Goal: Transaction & Acquisition: Purchase product/service

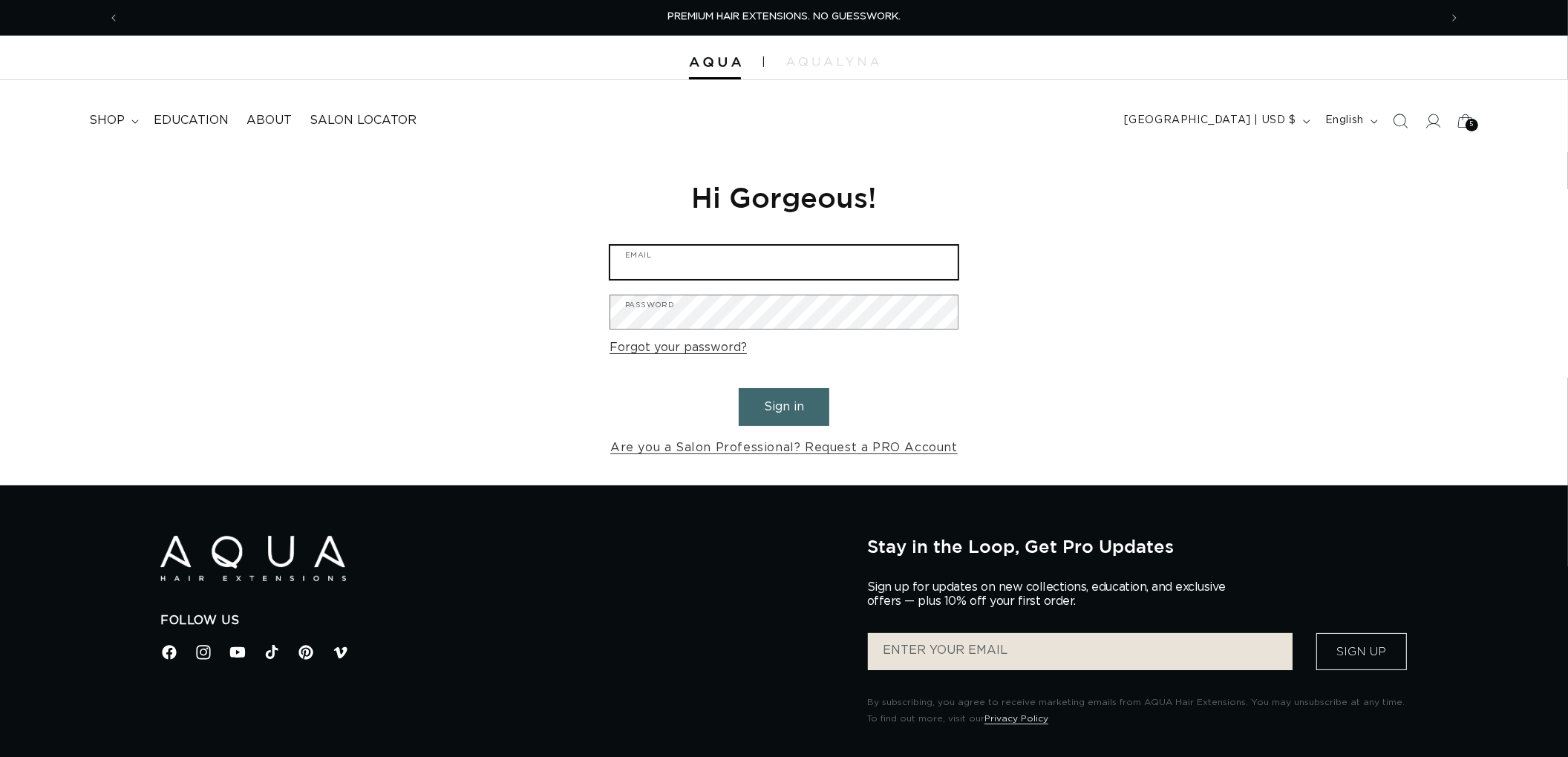
type input "[EMAIL_ADDRESS][DOMAIN_NAME]"
click at [774, 391] on button "Sign in" at bounding box center [784, 407] width 91 height 38
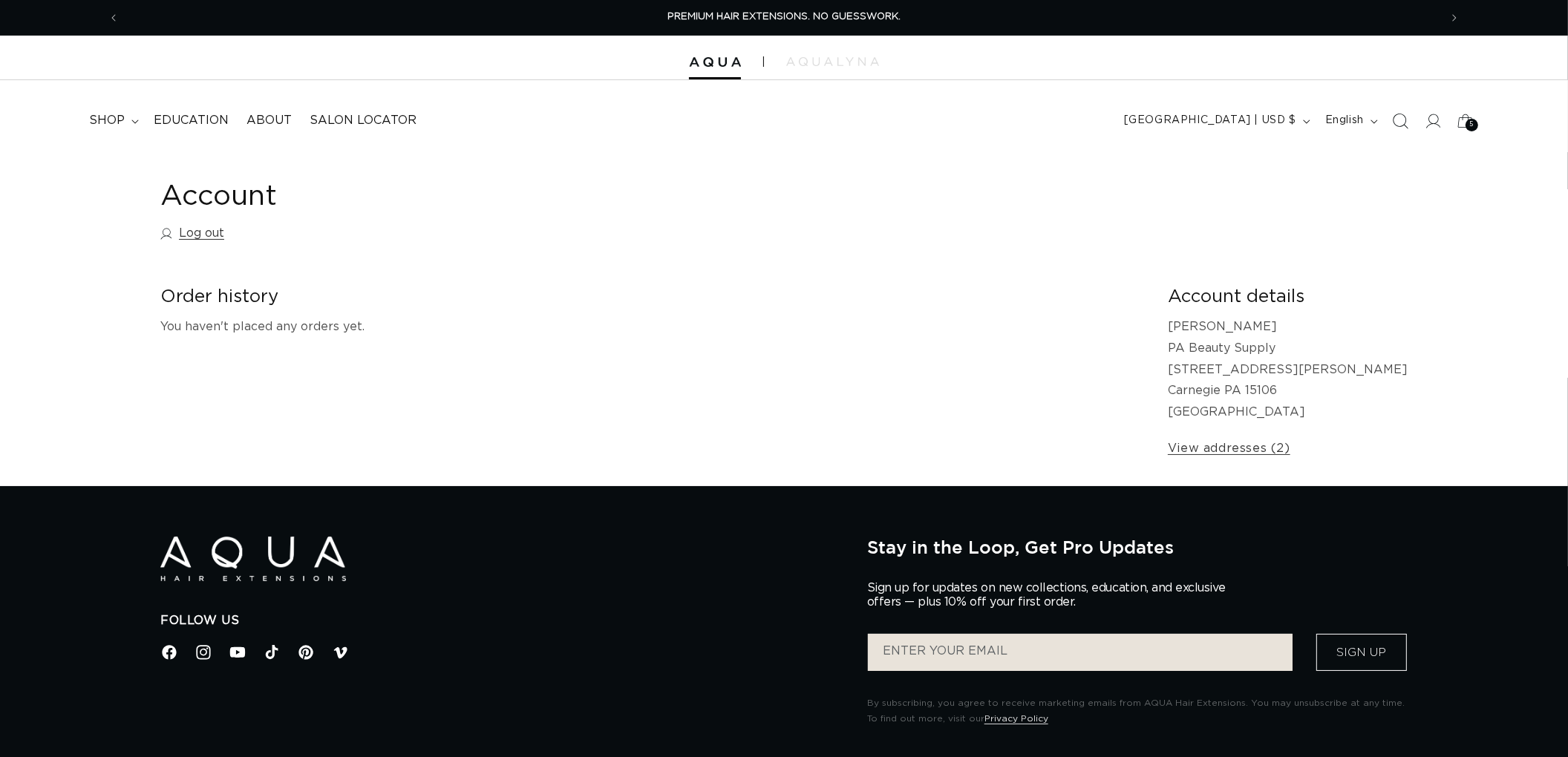
click at [1397, 112] on span "Search" at bounding box center [1400, 121] width 33 height 33
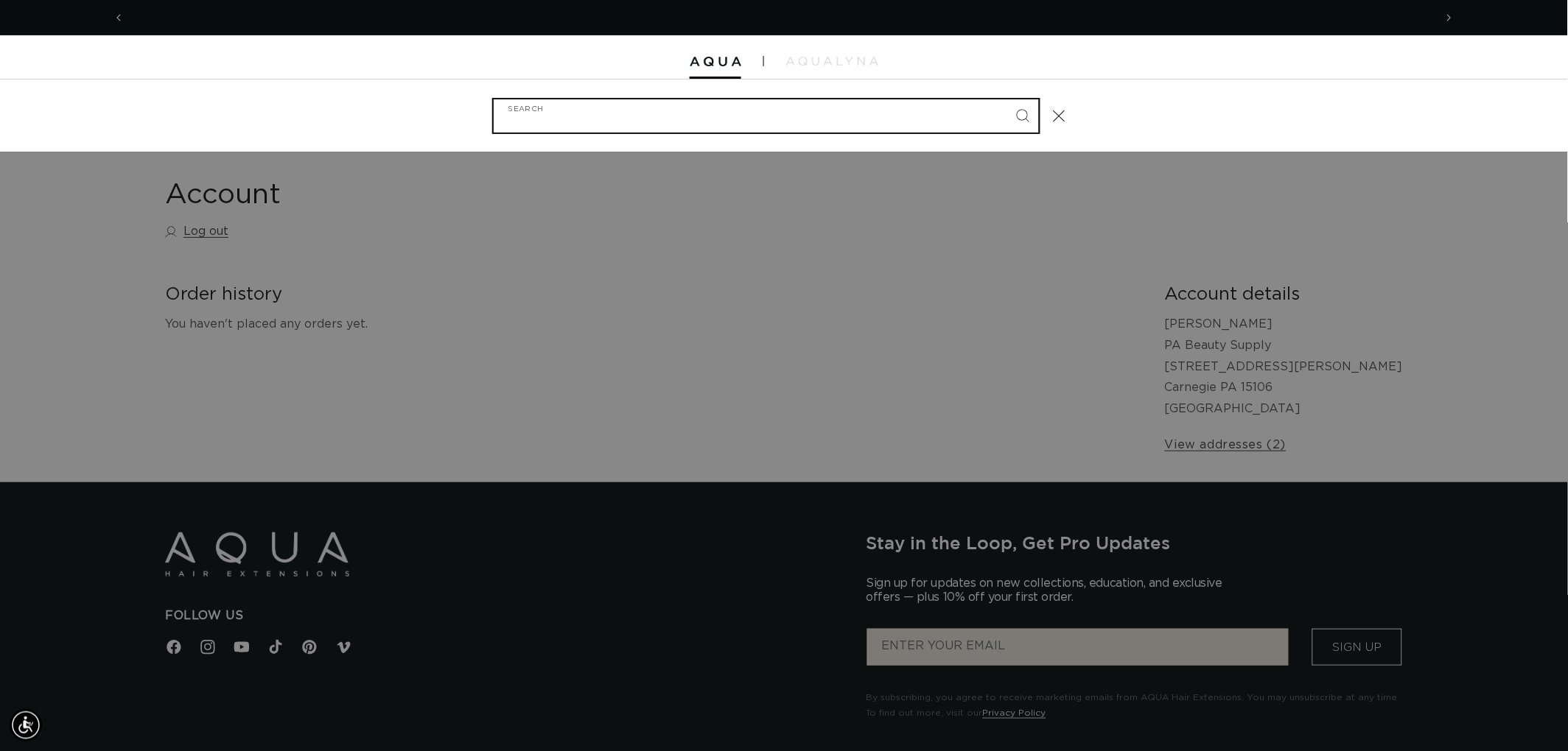
scroll to position [0, 1309]
type input "2"
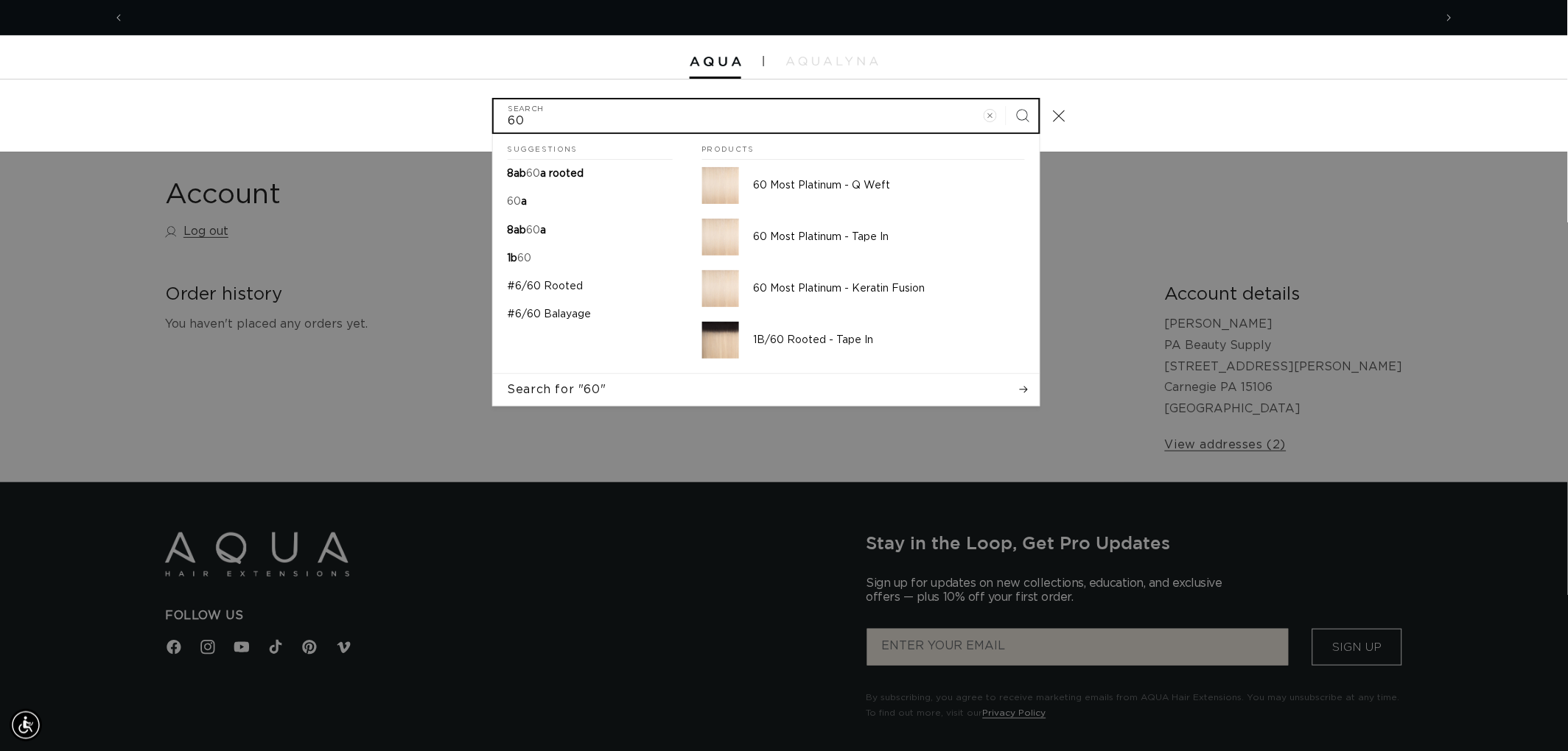
scroll to position [0, 0]
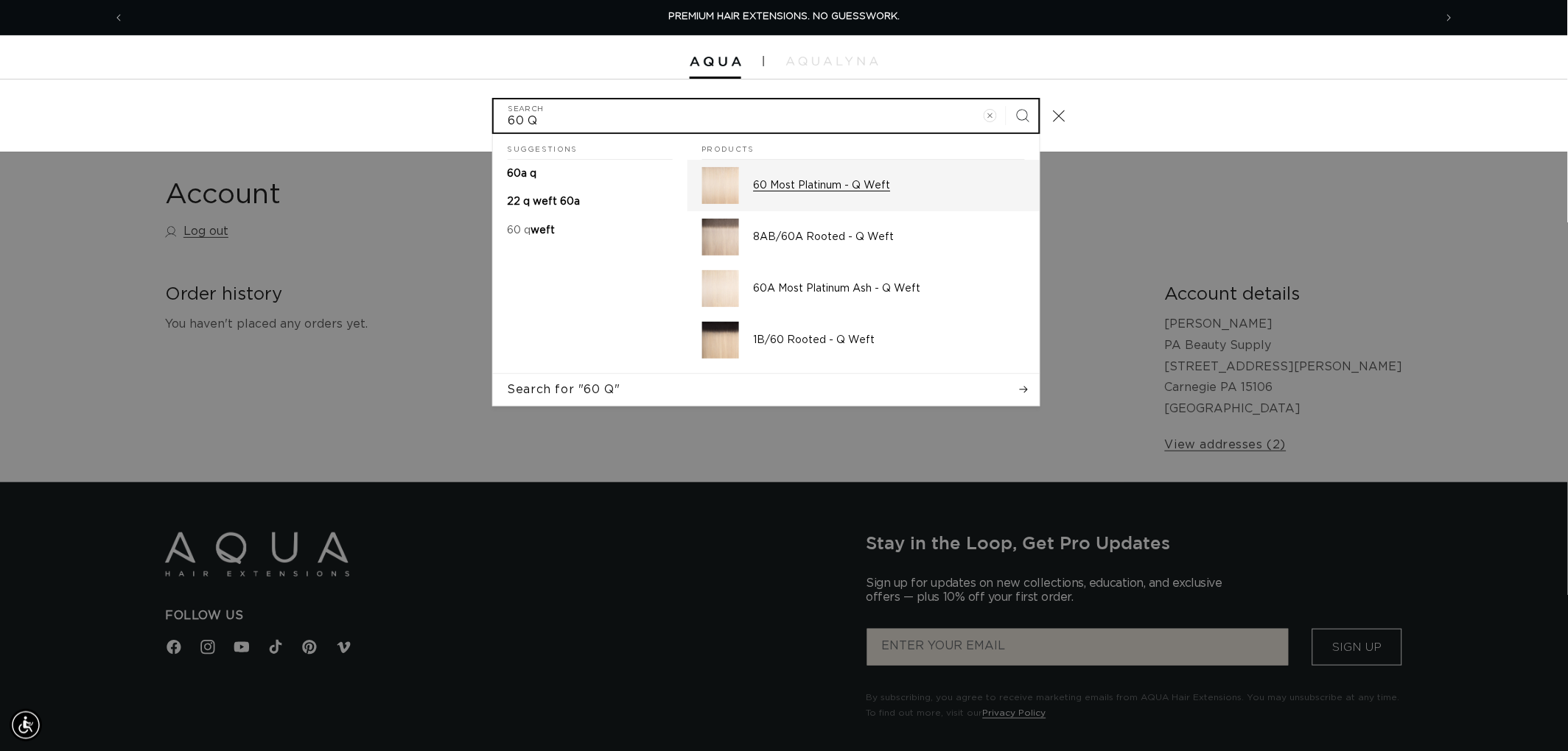
type input "60 Q"
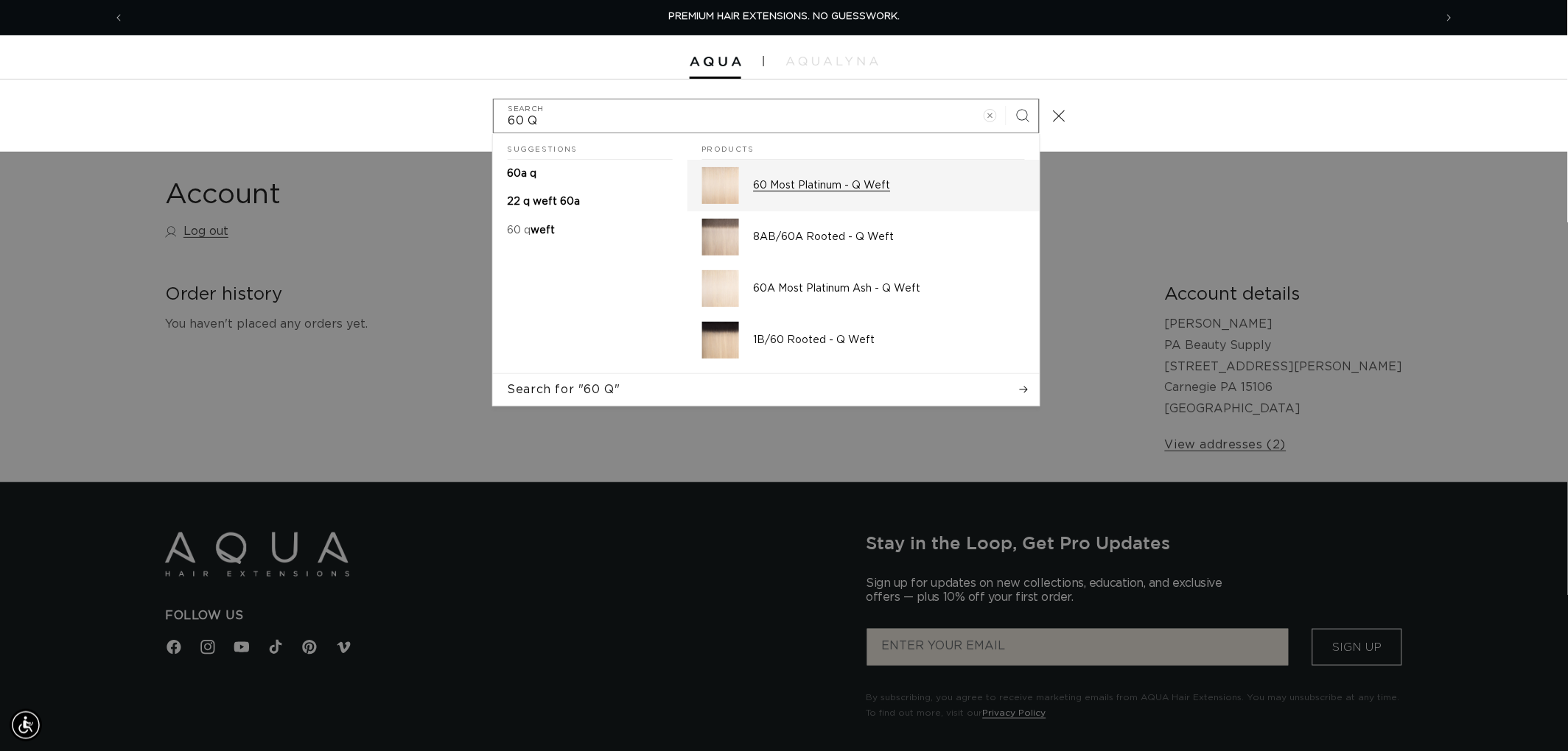
click at [837, 179] on p "60 Most Platinum - Q Weft" at bounding box center [889, 186] width 271 height 14
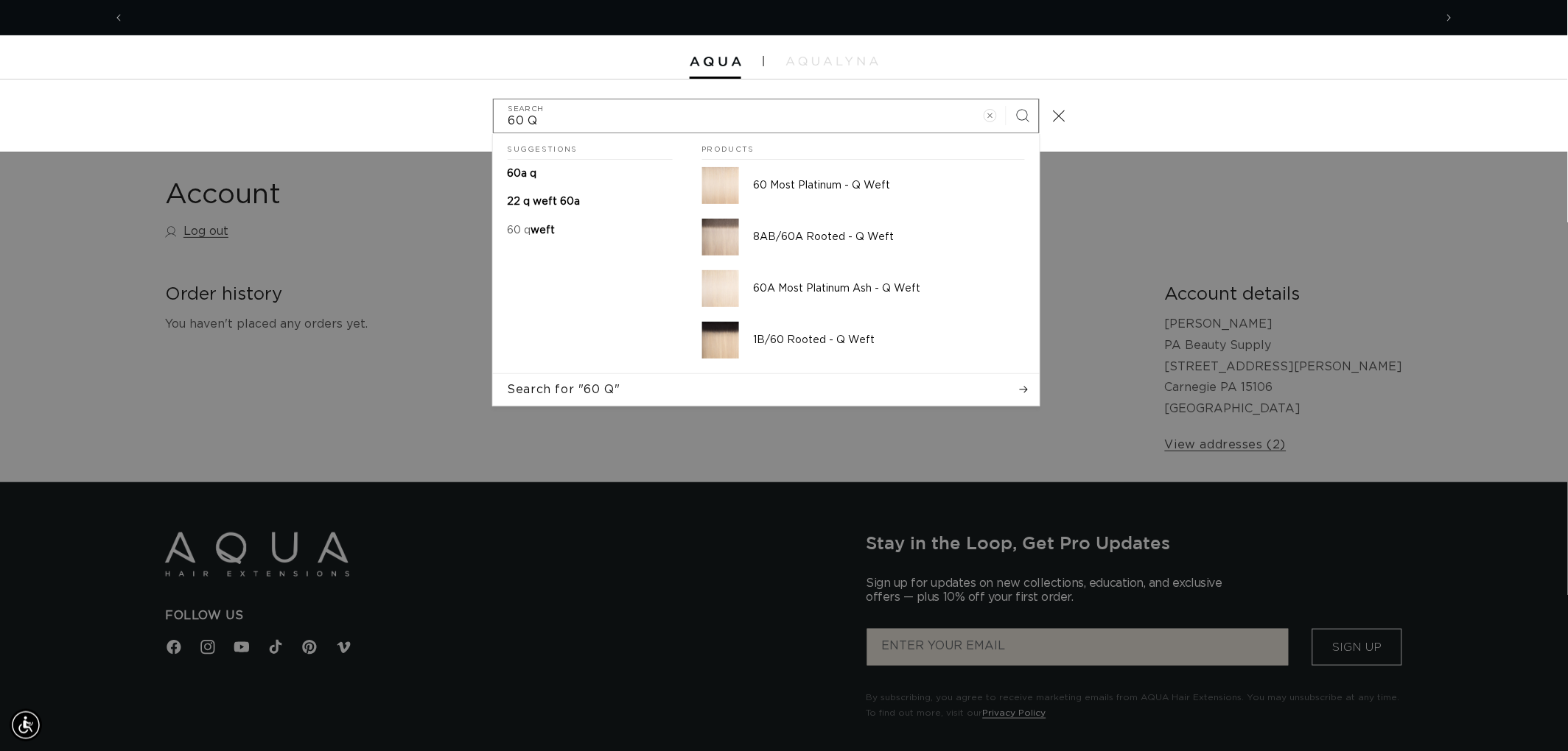
scroll to position [0, 1309]
